Goal: Task Accomplishment & Management: Use online tool/utility

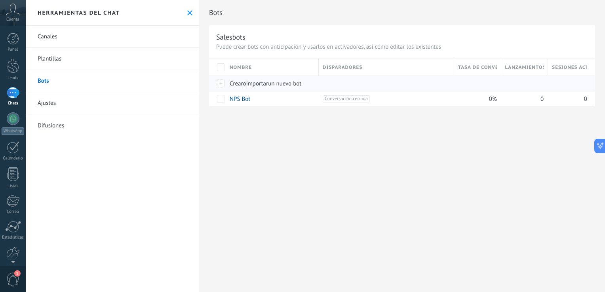
click at [256, 86] on span "importar" at bounding box center [257, 84] width 22 height 8
click at [0, 0] on input "importar un nuevo bot" at bounding box center [0, 0] width 0 height 0
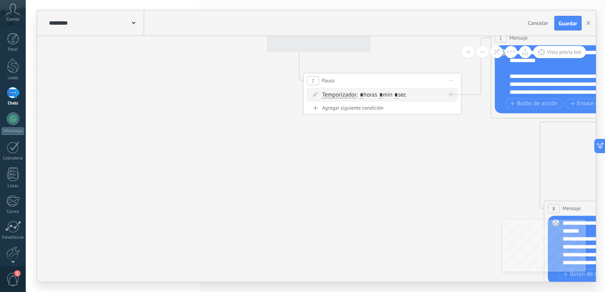
drag, startPoint x: 256, startPoint y: 86, endPoint x: 437, endPoint y: 57, distance: 183.3
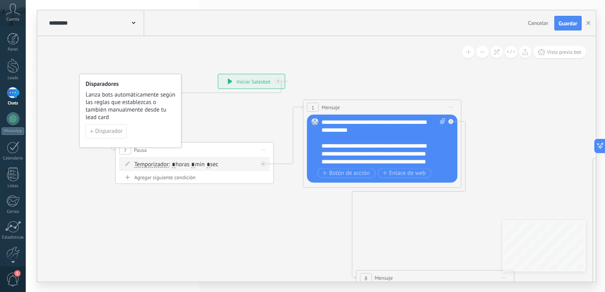
drag, startPoint x: 433, startPoint y: 59, endPoint x: 243, endPoint y: 132, distance: 202.7
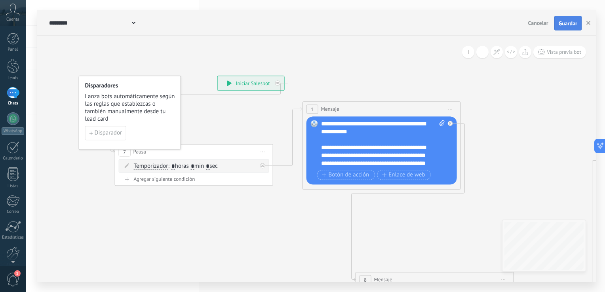
click at [563, 30] on button "Guardar" at bounding box center [568, 23] width 27 height 15
click at [587, 24] on icon "button" at bounding box center [589, 23] width 4 height 4
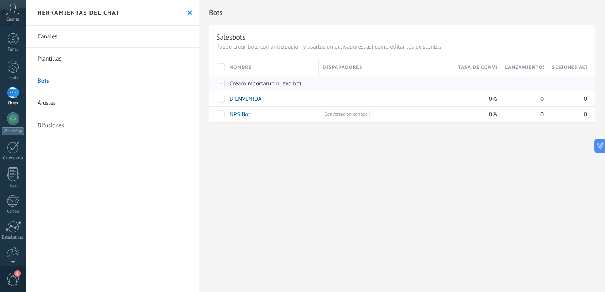
click at [269, 84] on span "importar" at bounding box center [257, 84] width 22 height 8
click at [0, 0] on input "importar un nuevo bot" at bounding box center [0, 0] width 0 height 0
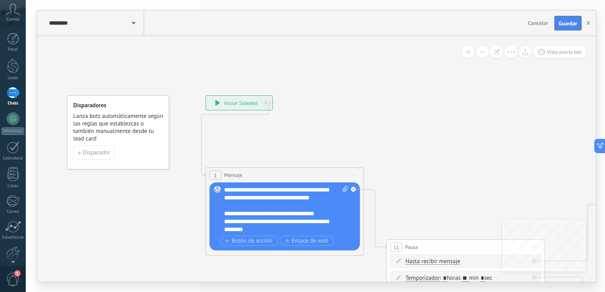
click at [562, 22] on span "Guardar" at bounding box center [568, 24] width 19 height 6
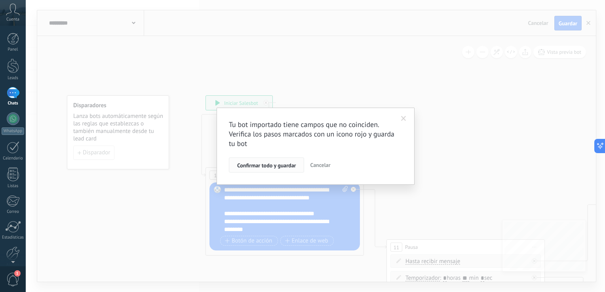
click at [288, 164] on span "Confirmar todo y guardar" at bounding box center [266, 166] width 59 height 6
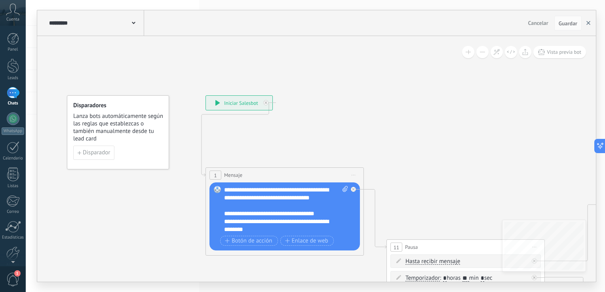
click at [591, 23] on button "button" at bounding box center [589, 23] width 12 height 15
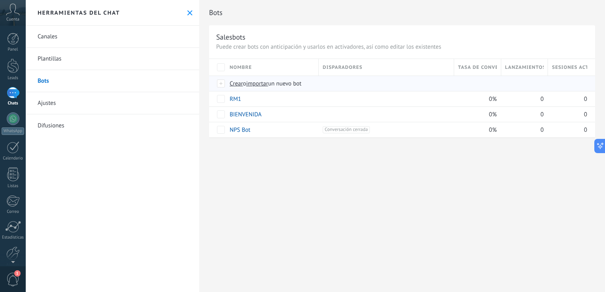
click at [268, 83] on span "importar" at bounding box center [257, 84] width 22 height 8
click at [0, 0] on input "importar un nuevo bot" at bounding box center [0, 0] width 0 height 0
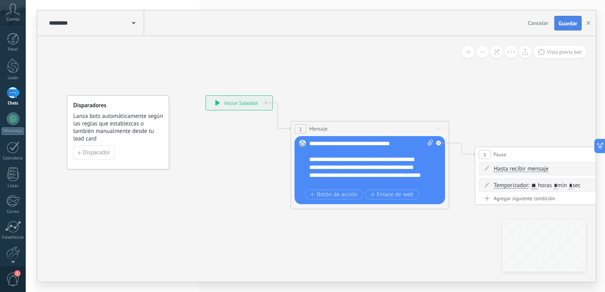
click at [575, 23] on span "Guardar" at bounding box center [568, 24] width 19 height 6
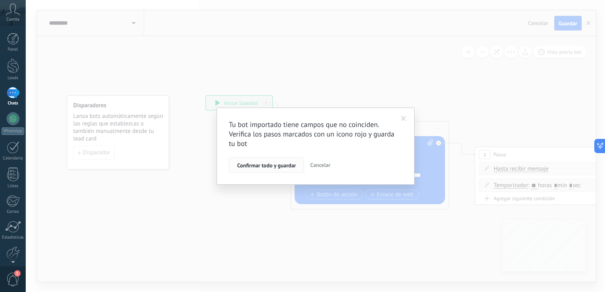
click at [269, 160] on button "Confirmar todo y guardar" at bounding box center [266, 165] width 75 height 15
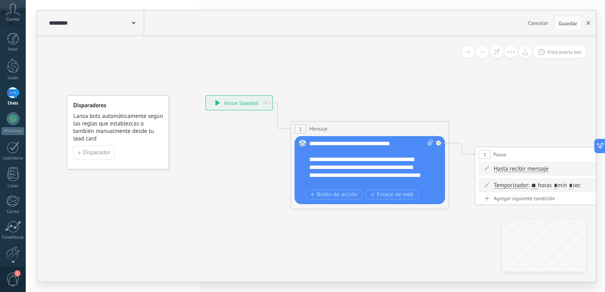
click at [588, 24] on use "button" at bounding box center [589, 23] width 4 height 4
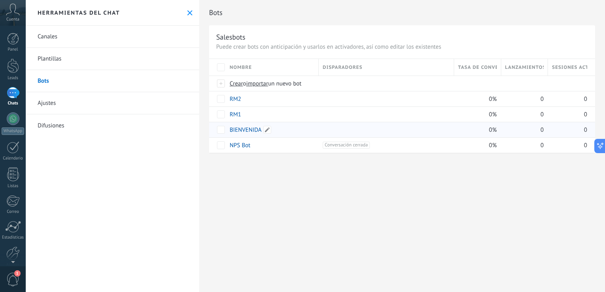
click at [239, 133] on link "BIENVENIDA" at bounding box center [246, 130] width 32 height 8
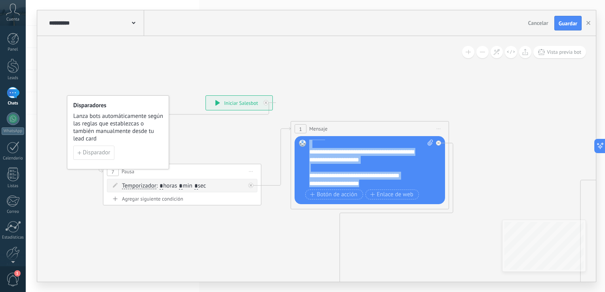
scroll to position [151, 0]
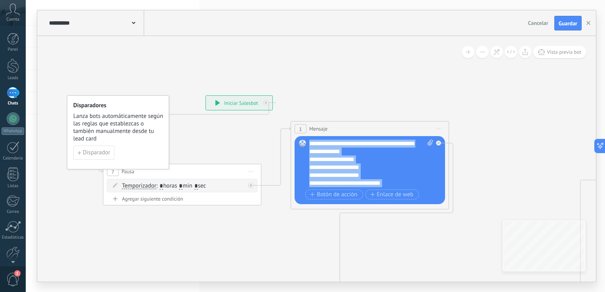
drag, startPoint x: 311, startPoint y: 143, endPoint x: 469, endPoint y: 225, distance: 177.5
click at [206, 95] on div "**********" at bounding box center [206, 95] width 0 height 0
paste div
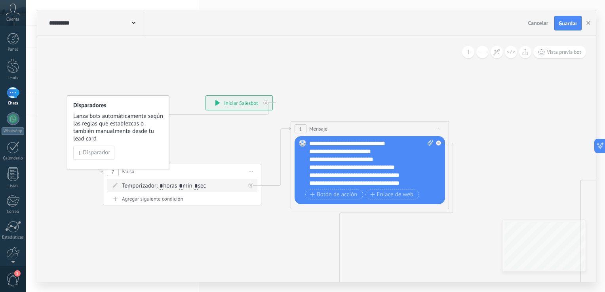
scroll to position [0, 0]
click at [349, 145] on div "**********" at bounding box center [371, 164] width 124 height 48
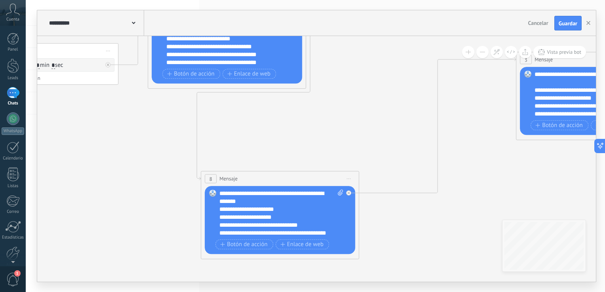
drag, startPoint x: 463, startPoint y: 235, endPoint x: 354, endPoint y: 65, distance: 201.7
click at [354, 65] on icon at bounding box center [523, 117] width 1522 height 681
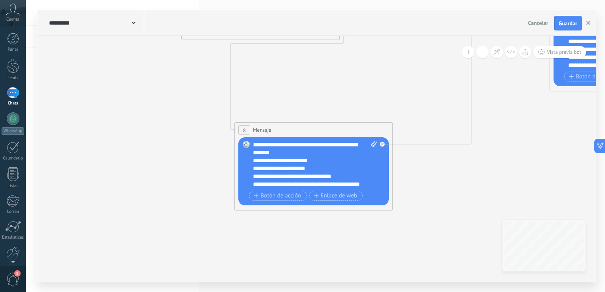
click at [571, 189] on icon at bounding box center [557, 68] width 1522 height 681
click at [254, 144] on div "Reemplazar Quitar Convertir a mensaje de voz Arrastre la imagen aquí para adjun…" at bounding box center [313, 171] width 151 height 68
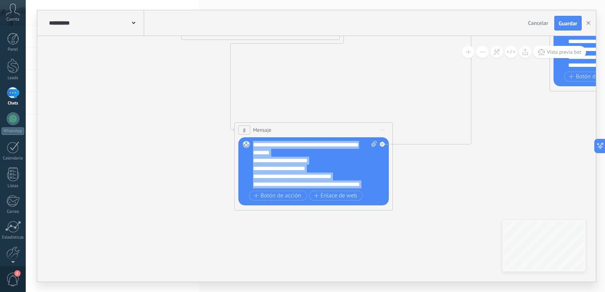
scroll to position [16, 0]
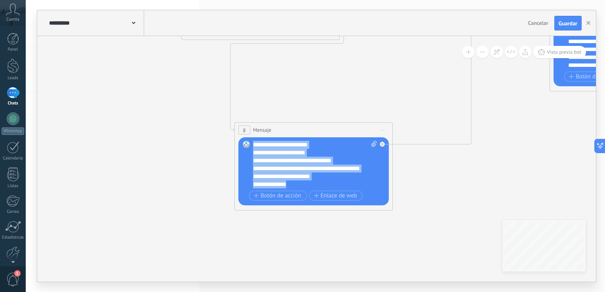
drag, startPoint x: 254, startPoint y: 144, endPoint x: 399, endPoint y: 236, distance: 171.4
paste div
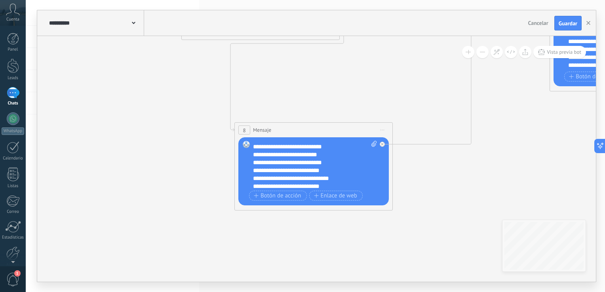
scroll to position [119, 0]
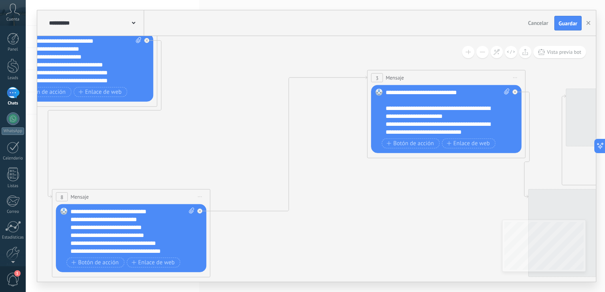
drag, startPoint x: 445, startPoint y: 209, endPoint x: 259, endPoint y: 276, distance: 197.2
click at [259, 276] on icon at bounding box center [374, 135] width 1522 height 681
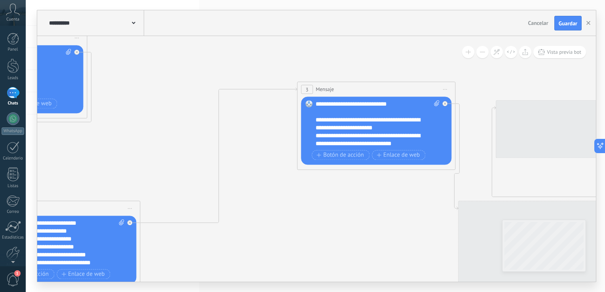
drag, startPoint x: 361, startPoint y: 230, endPoint x: 281, endPoint y: 243, distance: 81.1
click at [281, 243] on icon at bounding box center [304, 147] width 1522 height 681
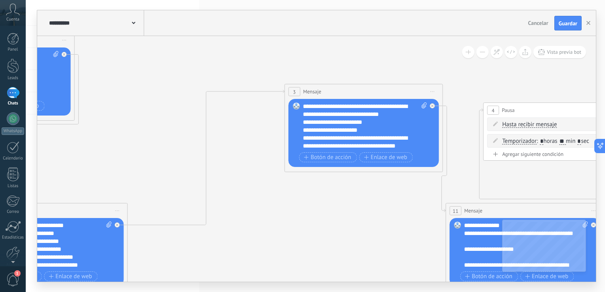
scroll to position [29, 0]
click at [586, 166] on icon at bounding box center [311, 149] width 1563 height 681
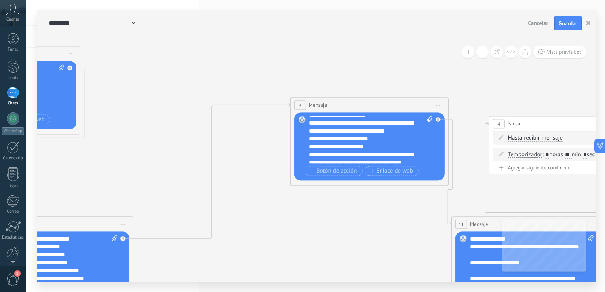
drag, startPoint x: 390, startPoint y: 203, endPoint x: 394, endPoint y: 215, distance: 12.9
click at [394, 215] on icon at bounding box center [317, 163] width 1563 height 681
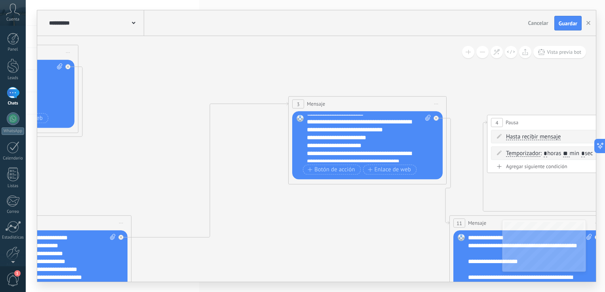
drag, startPoint x: 394, startPoint y: 215, endPoint x: 366, endPoint y: 214, distance: 27.8
click at [366, 214] on icon at bounding box center [315, 161] width 1563 height 681
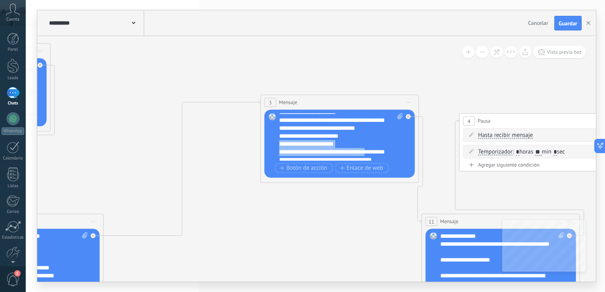
drag, startPoint x: 370, startPoint y: 141, endPoint x: 374, endPoint y: 154, distance: 13.3
click at [374, 154] on div "**********" at bounding box center [341, 138] width 124 height 48
click at [382, 147] on div "**********" at bounding box center [341, 138] width 124 height 48
click at [284, 125] on div "**********" at bounding box center [341, 138] width 124 height 48
click at [286, 124] on div "**********" at bounding box center [341, 138] width 124 height 48
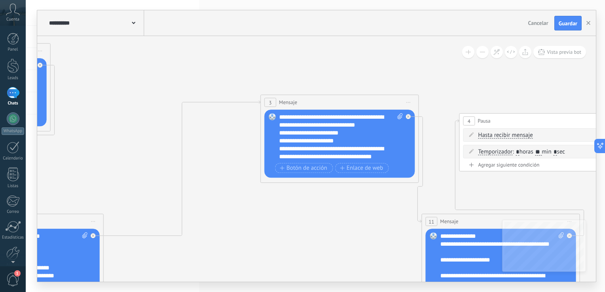
scroll to position [40, 0]
drag, startPoint x: 339, startPoint y: 131, endPoint x: 276, endPoint y: 135, distance: 63.9
click at [276, 135] on div "Reemplazar Quitar Convertir a mensaje de voz Arrastre la imagen aquí para adjun…" at bounding box center [340, 144] width 151 height 68
click at [367, 154] on div "**********" at bounding box center [341, 138] width 124 height 48
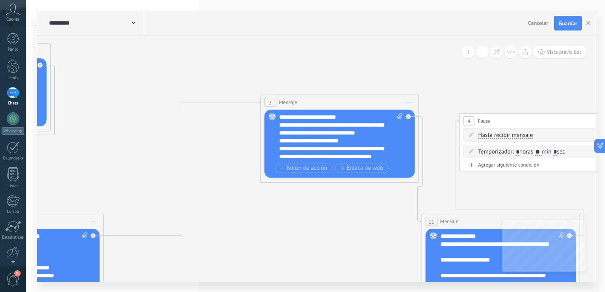
click at [281, 142] on div "**********" at bounding box center [341, 138] width 124 height 48
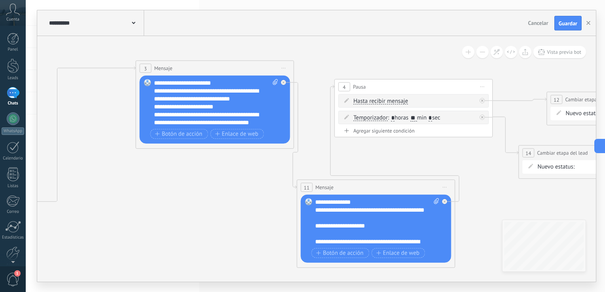
drag, startPoint x: 406, startPoint y: 210, endPoint x: 278, endPoint y: 170, distance: 133.9
click at [278, 170] on icon at bounding box center [176, 125] width 1591 height 681
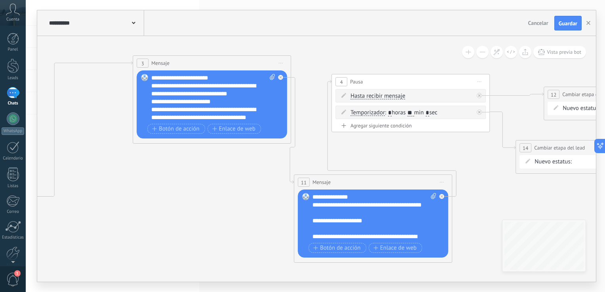
click at [271, 80] on icon at bounding box center [272, 77] width 5 height 6
click input "Subir" at bounding box center [0, 0] width 0 height 0
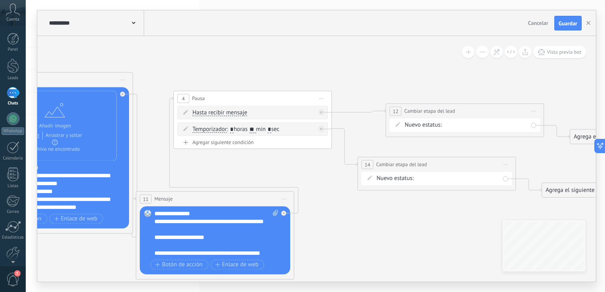
drag, startPoint x: 307, startPoint y: 158, endPoint x: 149, endPoint y: 175, distance: 159.4
click at [149, 175] on icon at bounding box center [15, 137] width 1591 height 681
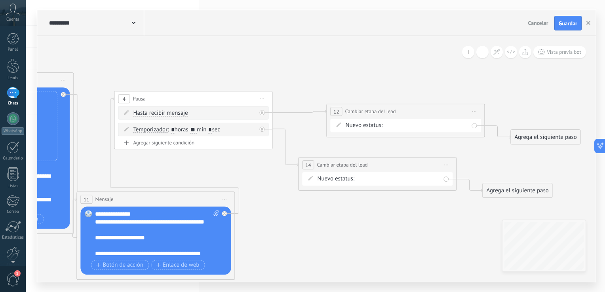
drag, startPoint x: 337, startPoint y: 223, endPoint x: 277, endPoint y: 224, distance: 60.2
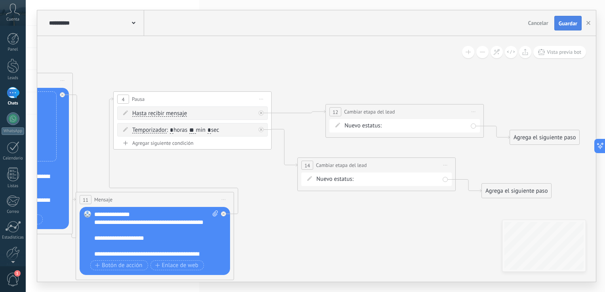
click at [569, 25] on span "Guardar" at bounding box center [568, 24] width 19 height 6
click at [591, 29] on button "button" at bounding box center [589, 23] width 12 height 15
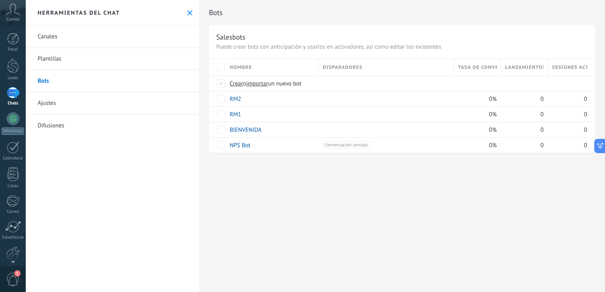
click at [47, 42] on link "Canales" at bounding box center [112, 37] width 173 height 22
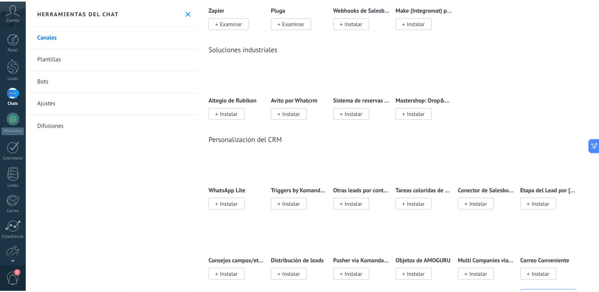
scroll to position [1803, 0]
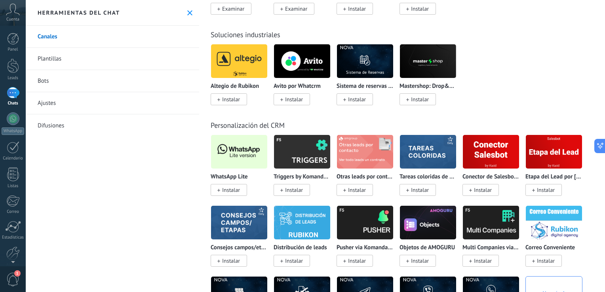
click at [221, 196] on span "Instalar" at bounding box center [229, 190] width 36 height 12
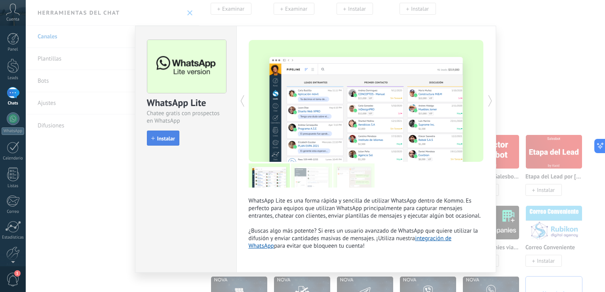
click at [163, 136] on span "Instalar" at bounding box center [166, 139] width 18 height 6
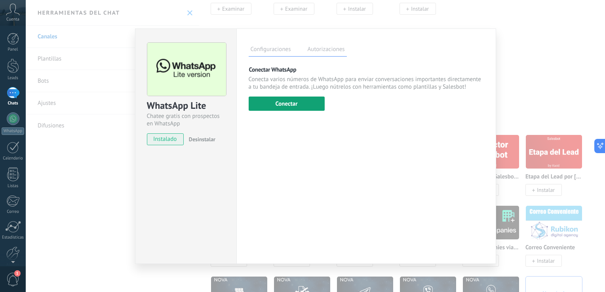
click at [300, 107] on button "Conectar" at bounding box center [287, 104] width 76 height 14
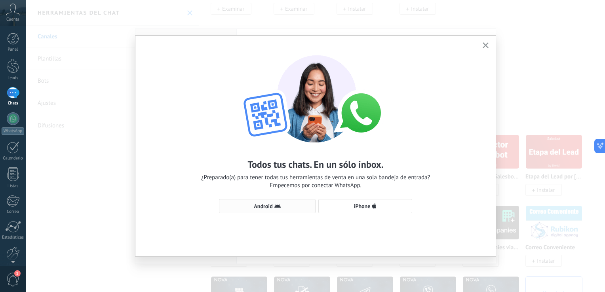
click at [299, 202] on button "Android" at bounding box center [267, 206] width 97 height 14
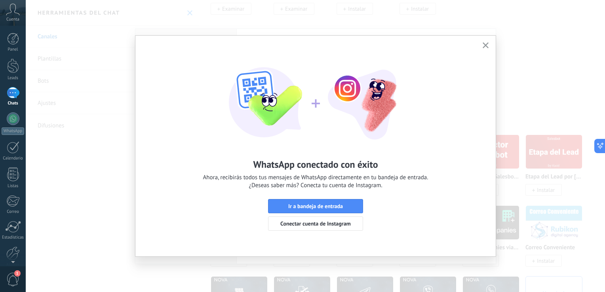
click at [488, 44] on icon "button" at bounding box center [486, 45] width 6 height 6
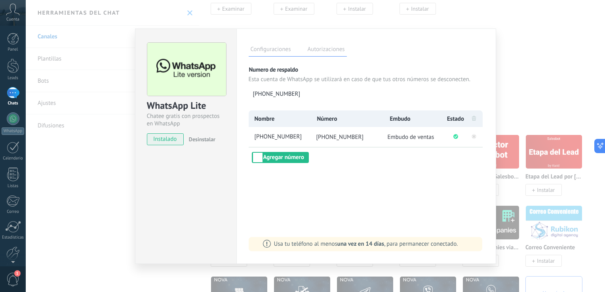
click at [400, 21] on div "WhatsApp Lite Chatee gratis con prospectos en WhatsApp instalado Desinstalar Co…" at bounding box center [316, 146] width 580 height 292
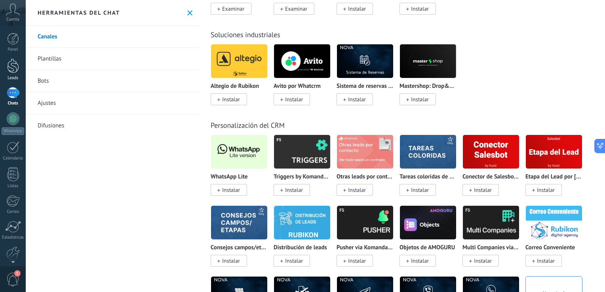
click at [19, 65] on link "Leads" at bounding box center [13, 70] width 26 height 22
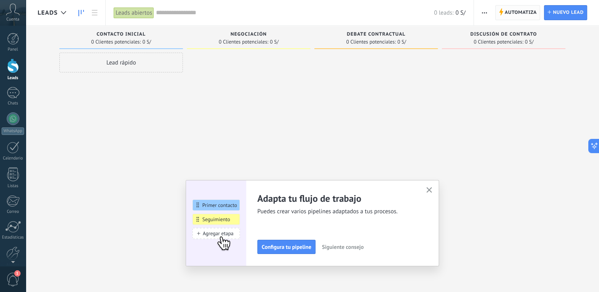
click at [516, 17] on span "Automatiza" at bounding box center [521, 13] width 32 height 14
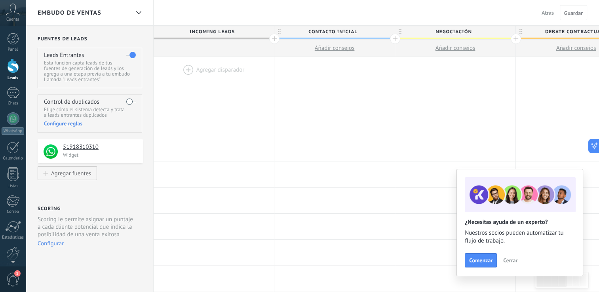
click at [222, 66] on div at bounding box center [214, 70] width 120 height 26
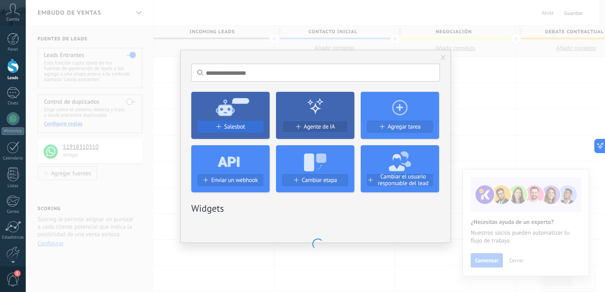
click at [255, 130] on div "Salesbot Agente de IA Agregar tarea Enviar un webhook Cambiar etapa Cambiar el …" at bounding box center [315, 139] width 249 height 107
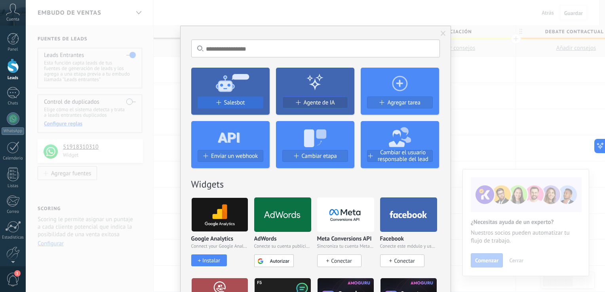
click at [257, 97] on button "Salesbot" at bounding box center [231, 103] width 66 height 12
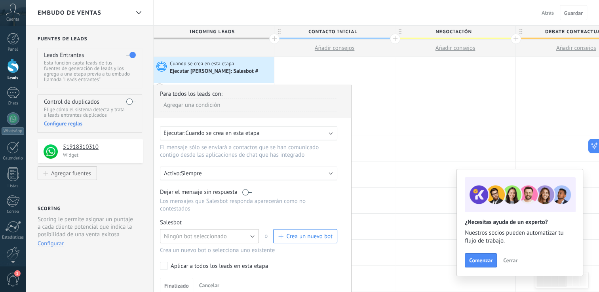
click at [223, 233] on button "Ningún bot seleccionado" at bounding box center [209, 236] width 99 height 14
click at [222, 273] on span "BIENVENIDA" at bounding box center [205, 277] width 101 height 8
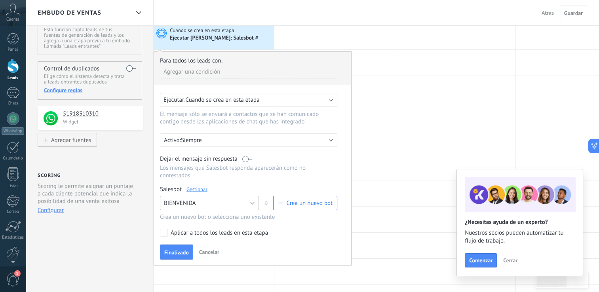
scroll to position [34, 0]
click at [269, 101] on div "Ejecutar: Cuando se crea en esta etapa" at bounding box center [246, 99] width 164 height 8
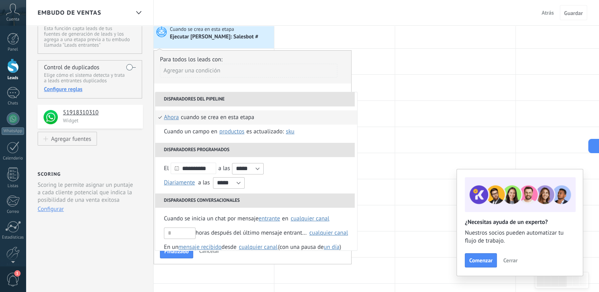
click at [269, 101] on li "Disparadores del pipeline" at bounding box center [255, 99] width 200 height 14
click at [328, 83] on div "**********" at bounding box center [253, 157] width 198 height 214
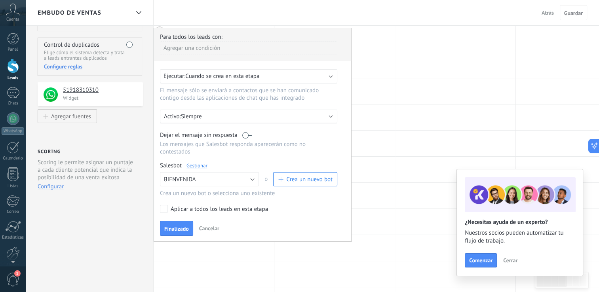
scroll to position [58, 0]
click at [189, 220] on button "Finalizado" at bounding box center [176, 227] width 33 height 15
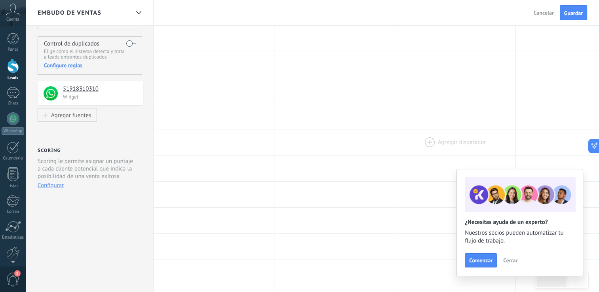
scroll to position [0, 0]
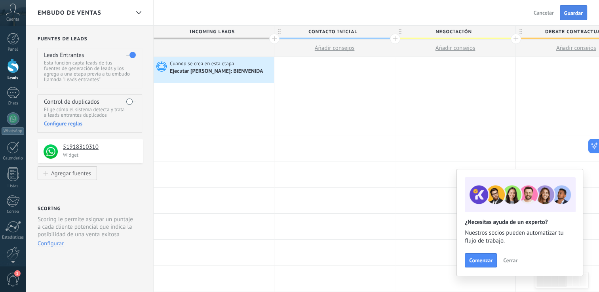
click at [581, 13] on span "Guardar" at bounding box center [573, 13] width 19 height 6
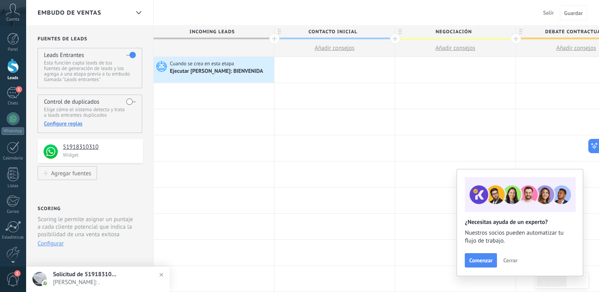
click at [513, 261] on span "Cerrar" at bounding box center [510, 261] width 14 height 6
